Goal: Transaction & Acquisition: Subscribe to service/newsletter

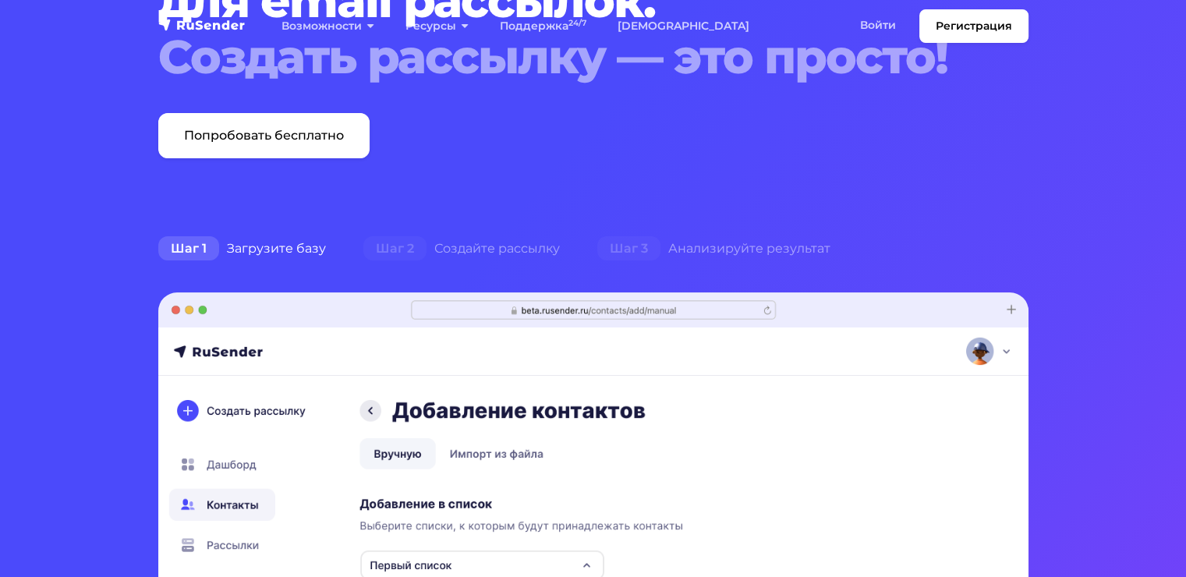
scroll to position [215, 0]
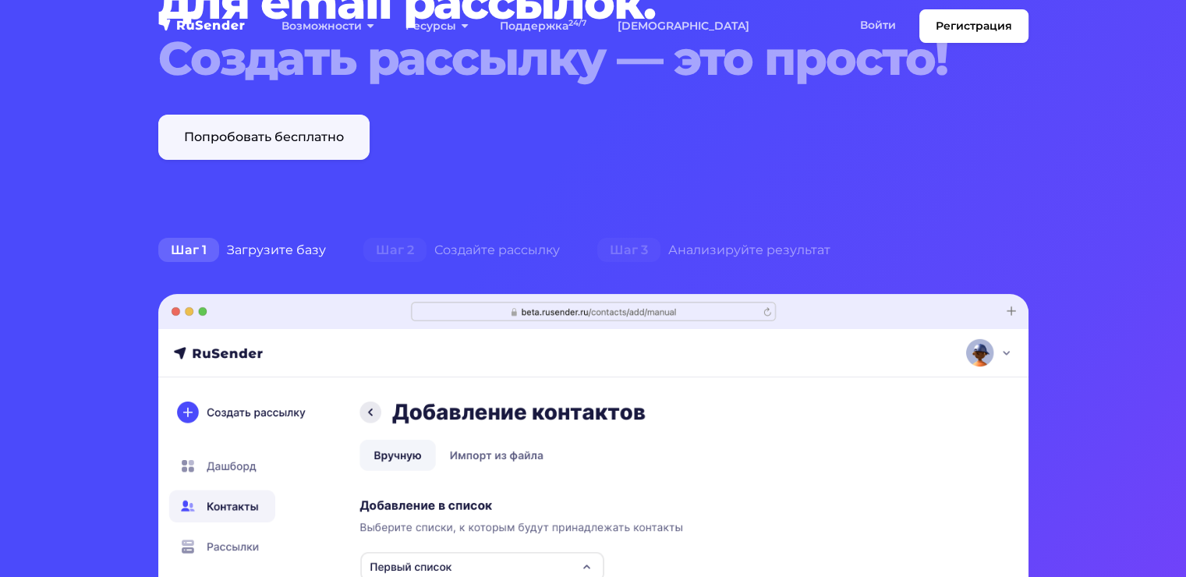
click at [265, 144] on link "Попробовать бесплатно" at bounding box center [263, 137] width 211 height 45
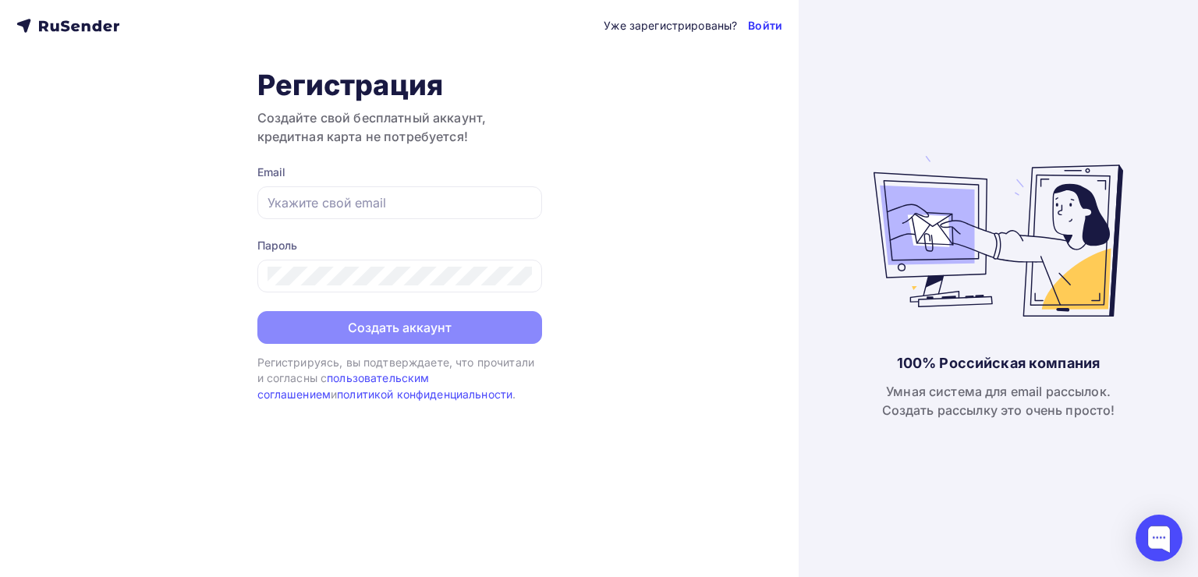
click at [755, 26] on link "Войти" at bounding box center [765, 26] width 34 height 16
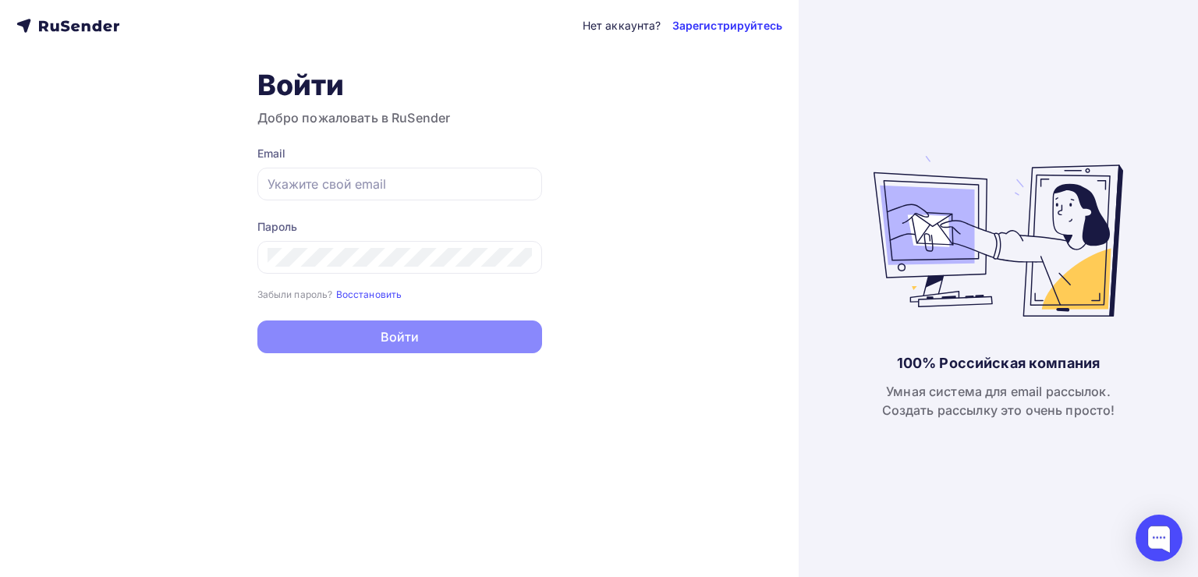
click at [721, 27] on link "Зарегистрируйтесь" at bounding box center [727, 26] width 110 height 16
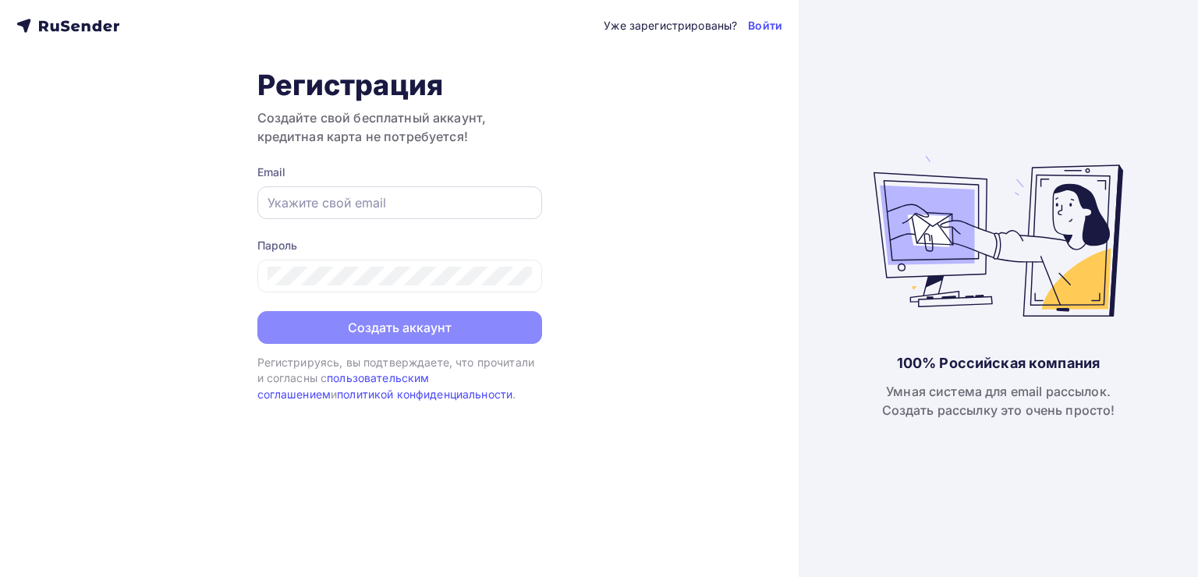
click at [434, 200] on input "text" at bounding box center [400, 202] width 264 height 19
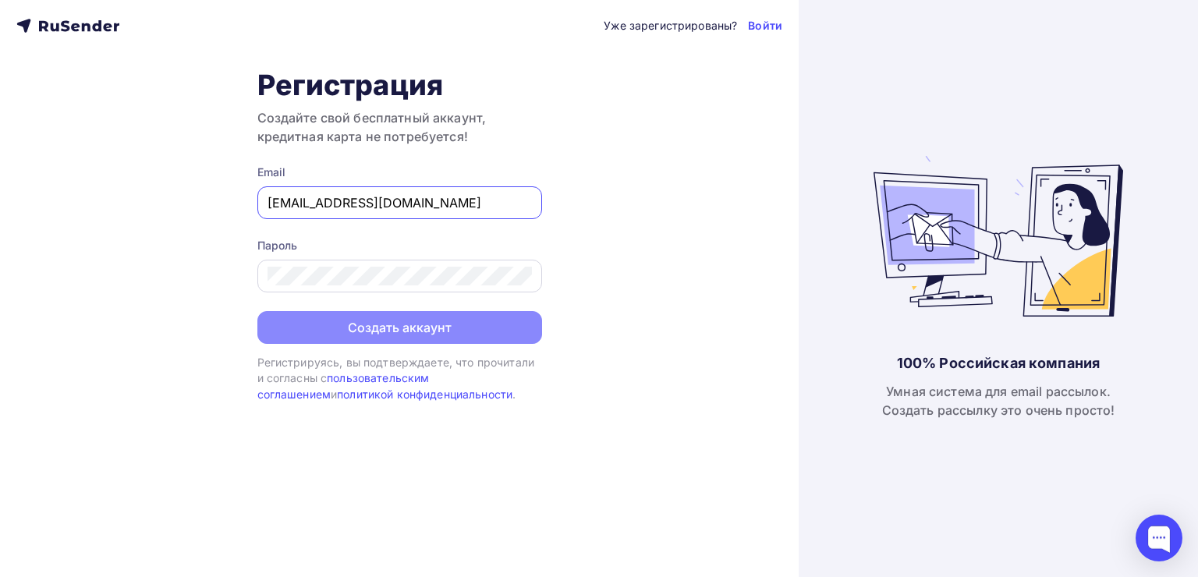
type input "[EMAIL_ADDRESS][DOMAIN_NAME]"
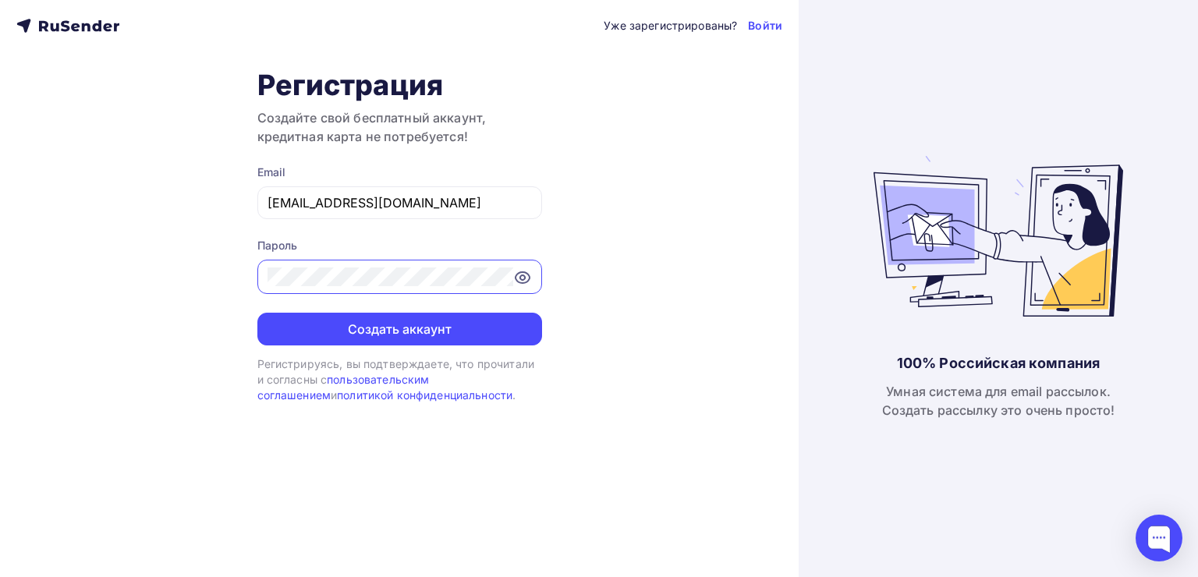
click at [526, 270] on icon at bounding box center [522, 277] width 19 height 19
click at [349, 349] on div "Регистрация Создайте свой бесплатный аккаунт, кредитная карта не потребуется! E…" at bounding box center [399, 236] width 285 height 336
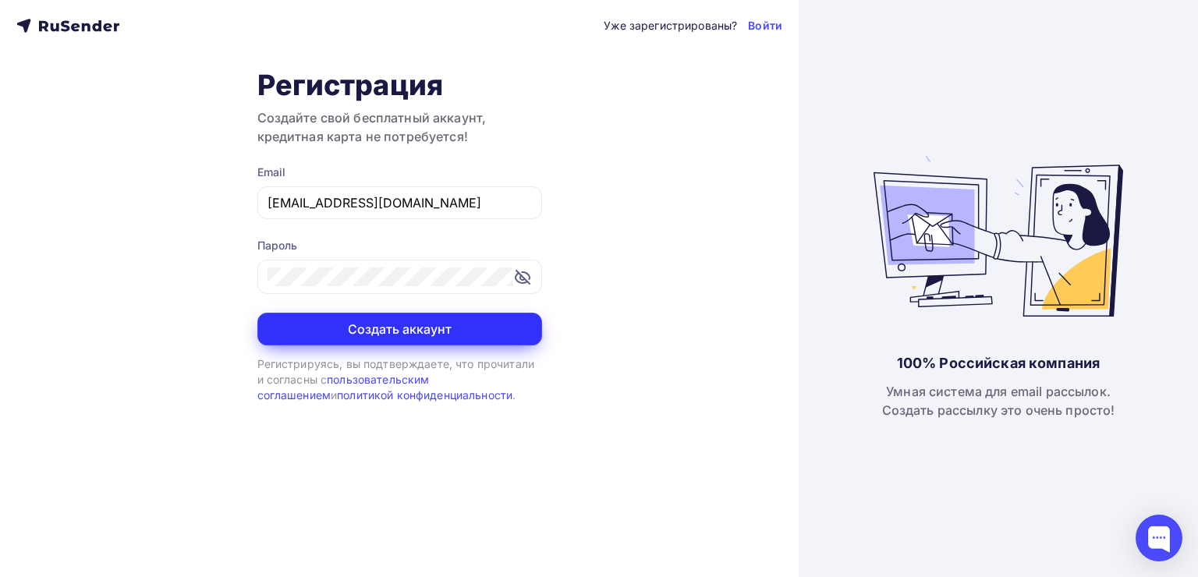
click at [413, 331] on button "Создать аккаунт" at bounding box center [399, 329] width 285 height 33
